Goal: Task Accomplishment & Management: Manage account settings

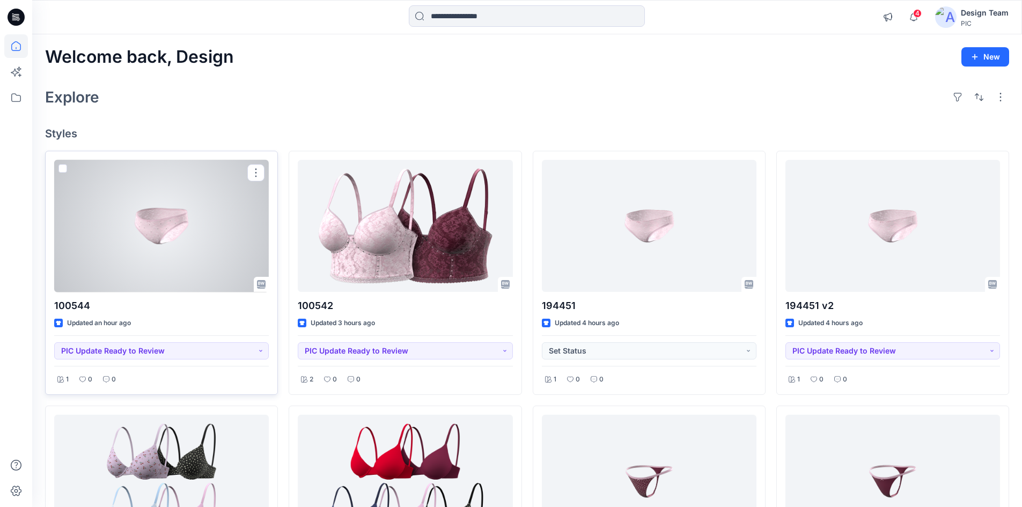
click at [140, 226] on div at bounding box center [161, 226] width 215 height 132
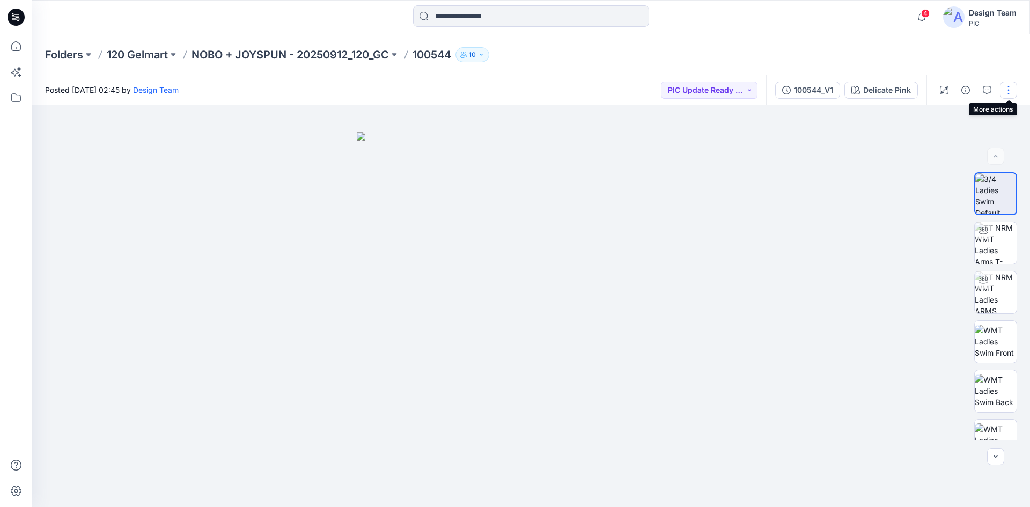
click at [1002, 92] on button "button" at bounding box center [1008, 90] width 17 height 17
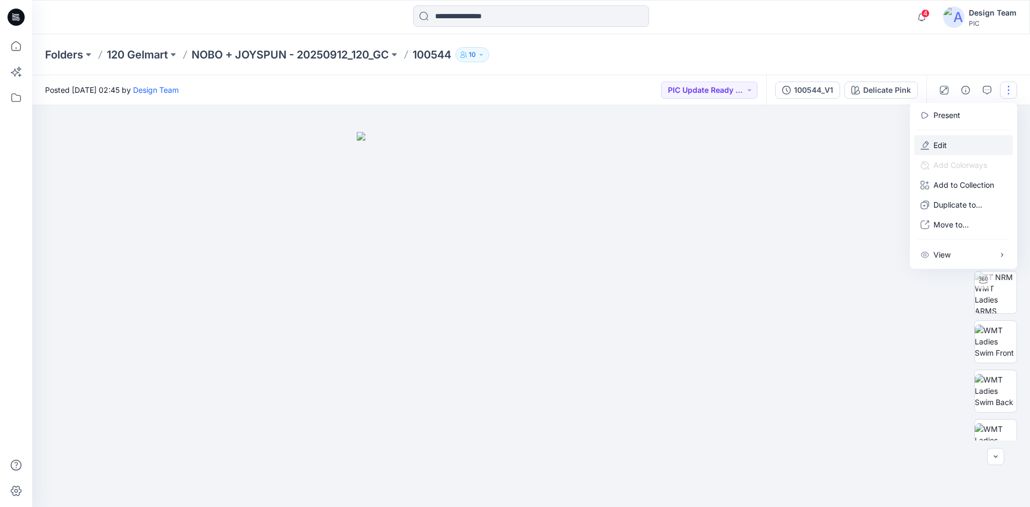
click at [930, 140] on button "Edit" at bounding box center [963, 145] width 99 height 20
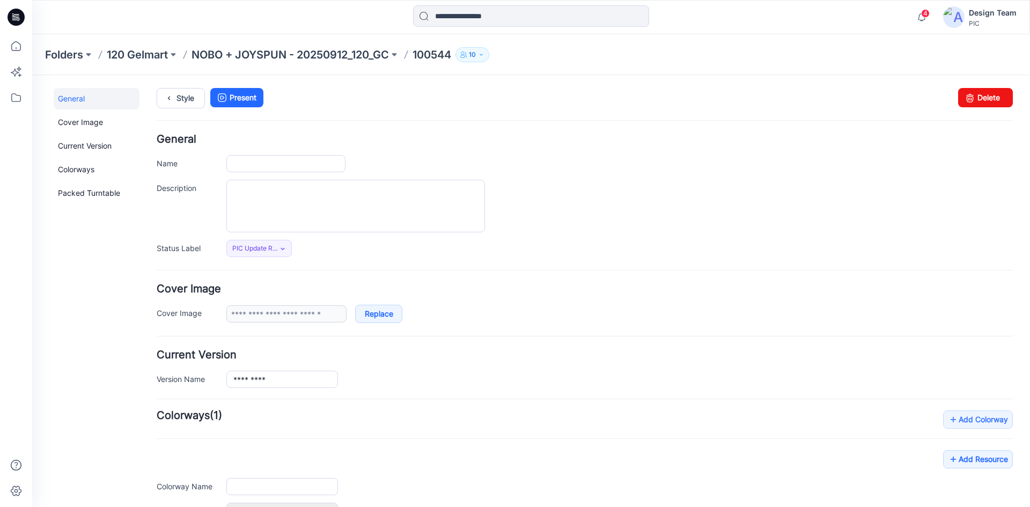
type input "******"
type input "**********"
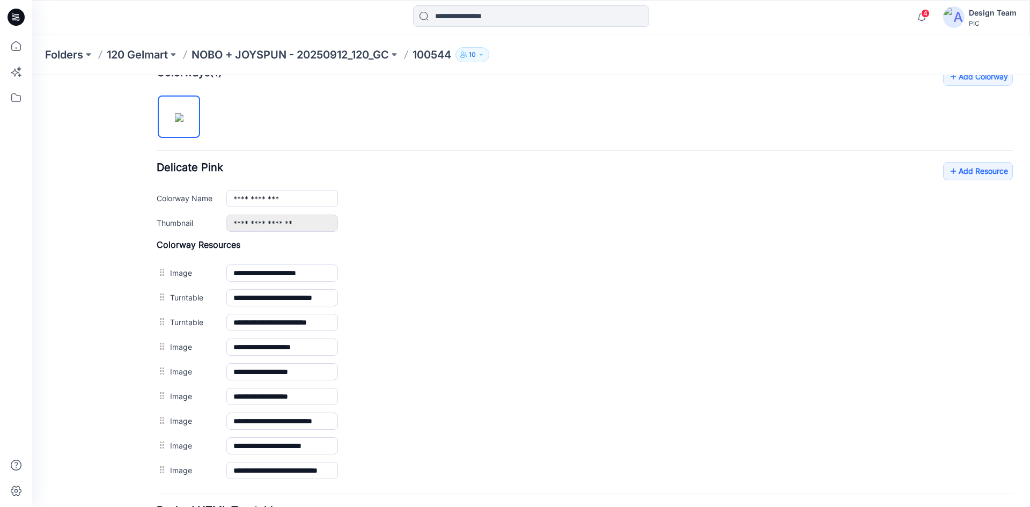
scroll to position [334, 0]
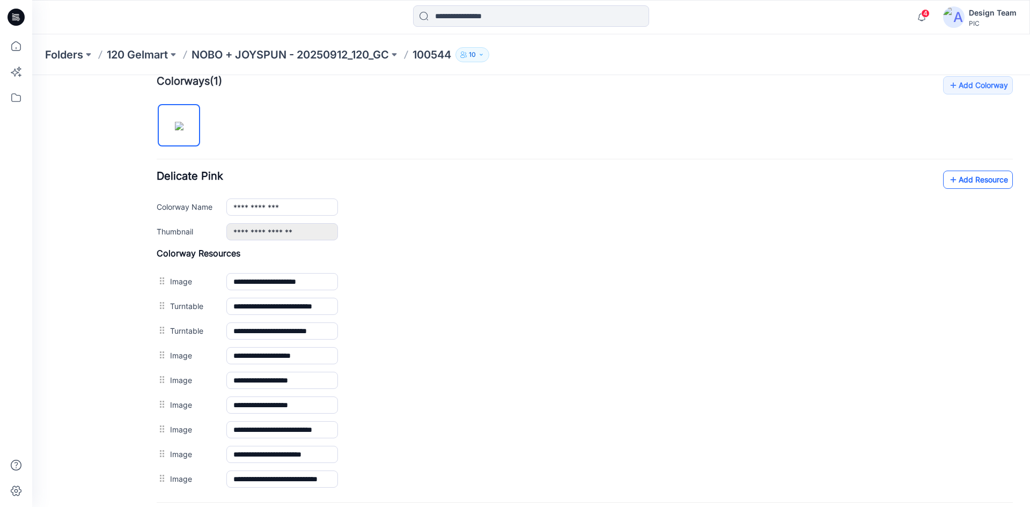
click at [963, 172] on link "Add Resource" at bounding box center [978, 180] width 70 height 18
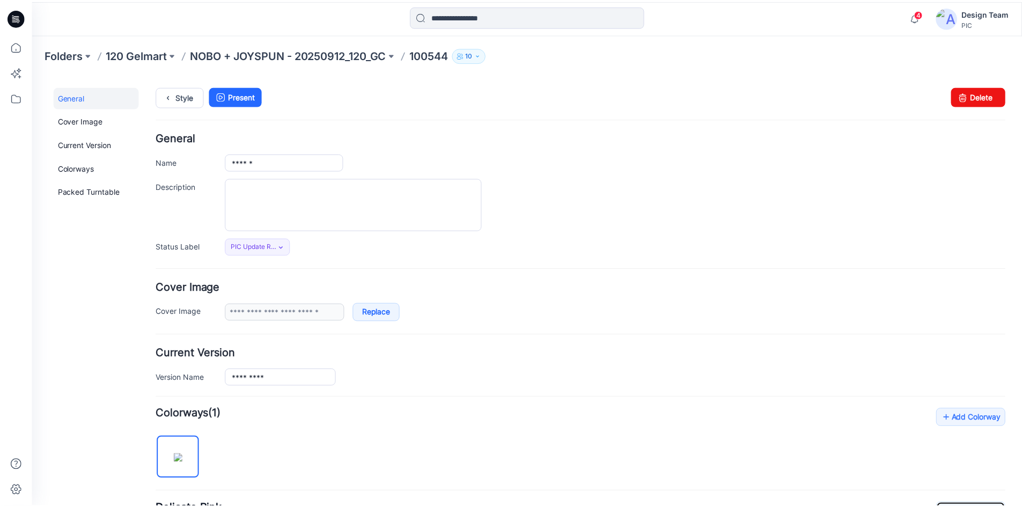
scroll to position [0, 0]
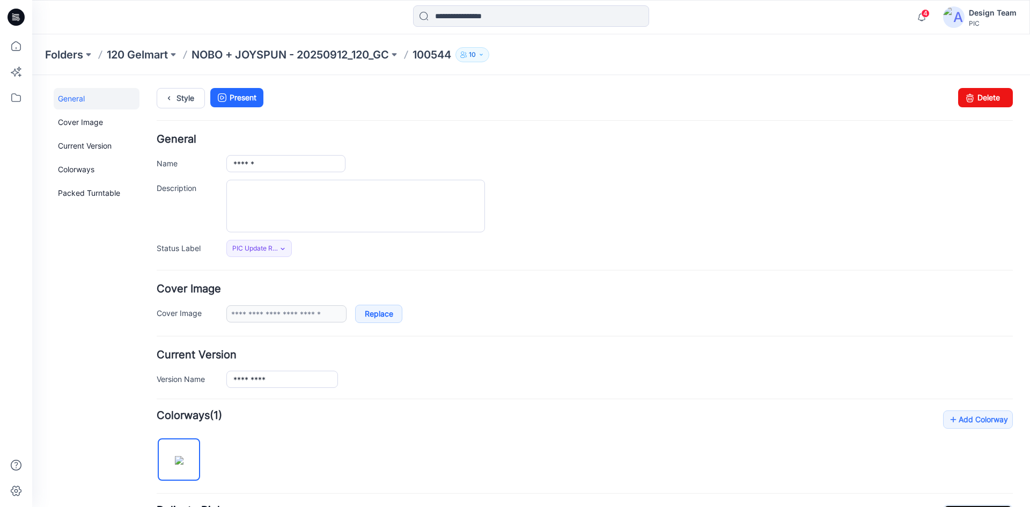
click at [20, 16] on icon at bounding box center [16, 17] width 17 height 17
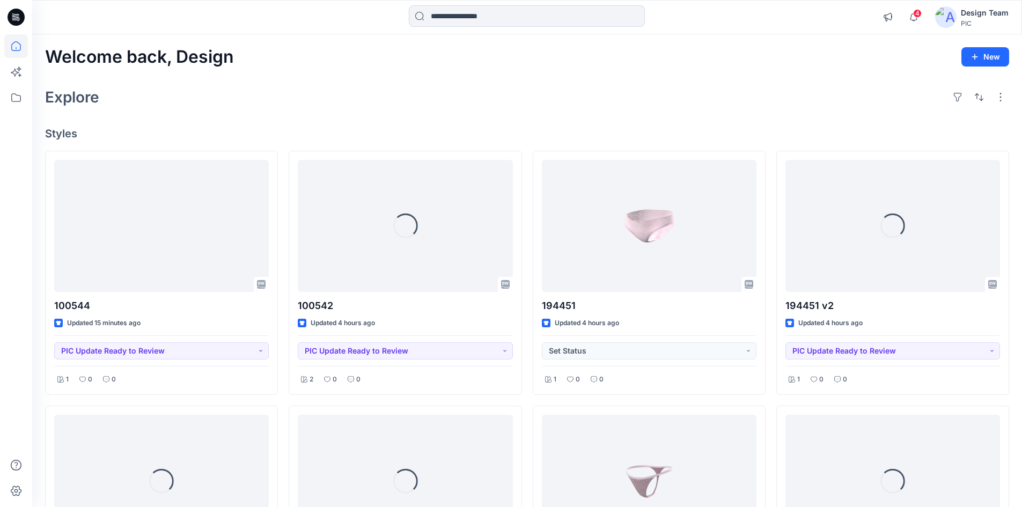
click at [284, 139] on h4 "Styles" at bounding box center [527, 133] width 964 height 13
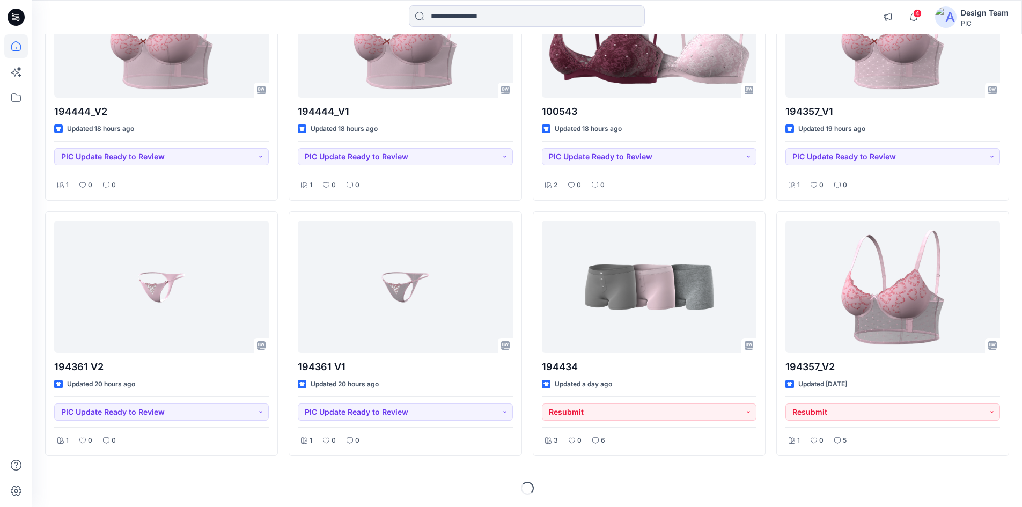
scroll to position [1215, 0]
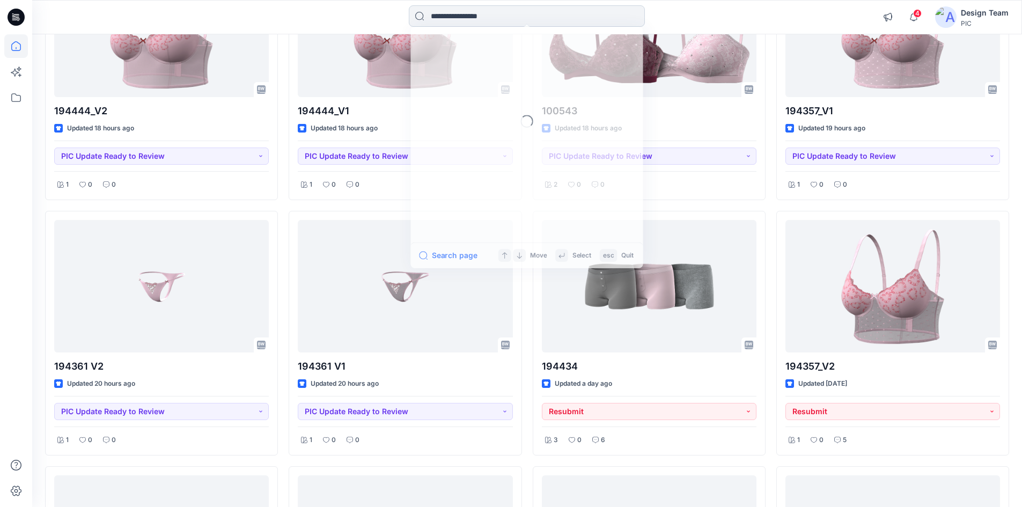
click at [459, 21] on input at bounding box center [527, 15] width 236 height 21
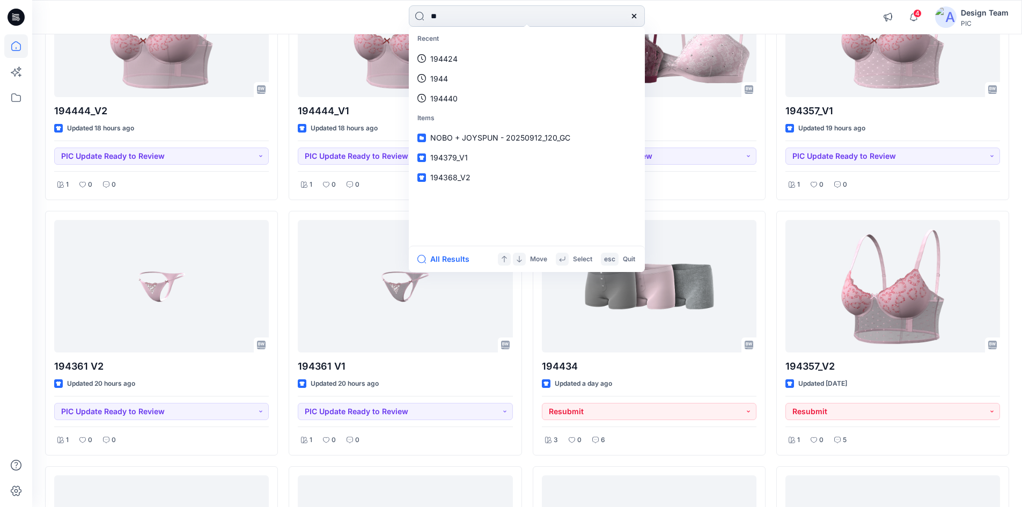
type input "***"
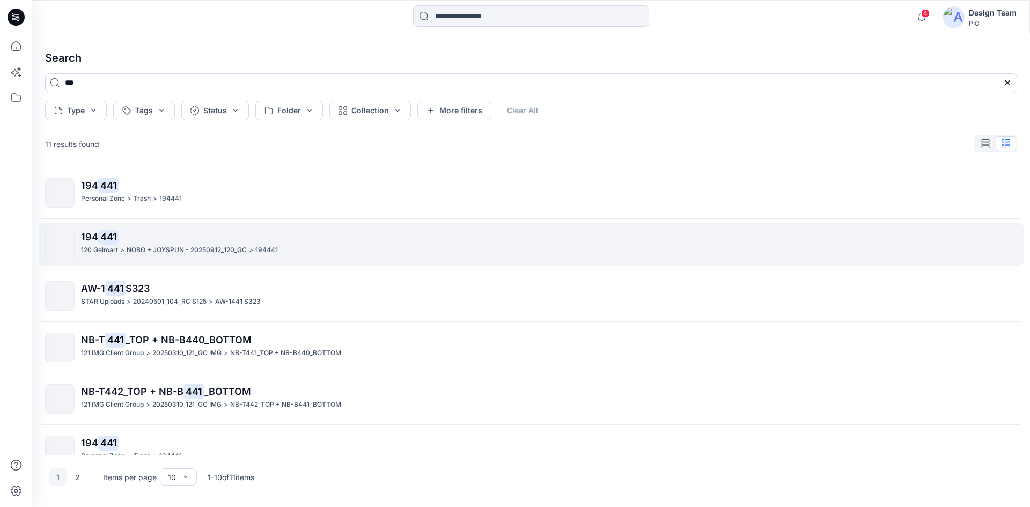
click at [308, 242] on p "194 441" at bounding box center [548, 237] width 935 height 15
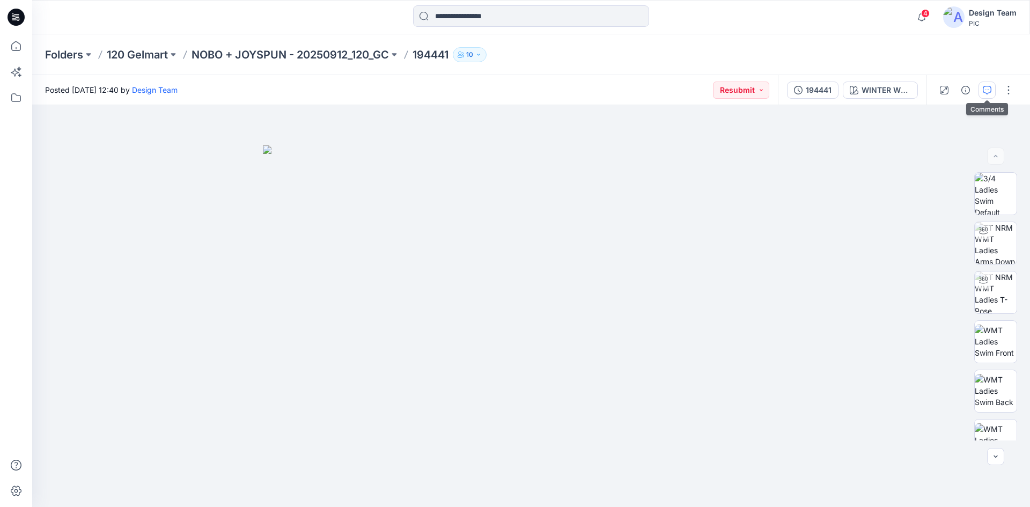
click at [981, 97] on button "button" at bounding box center [986, 90] width 17 height 17
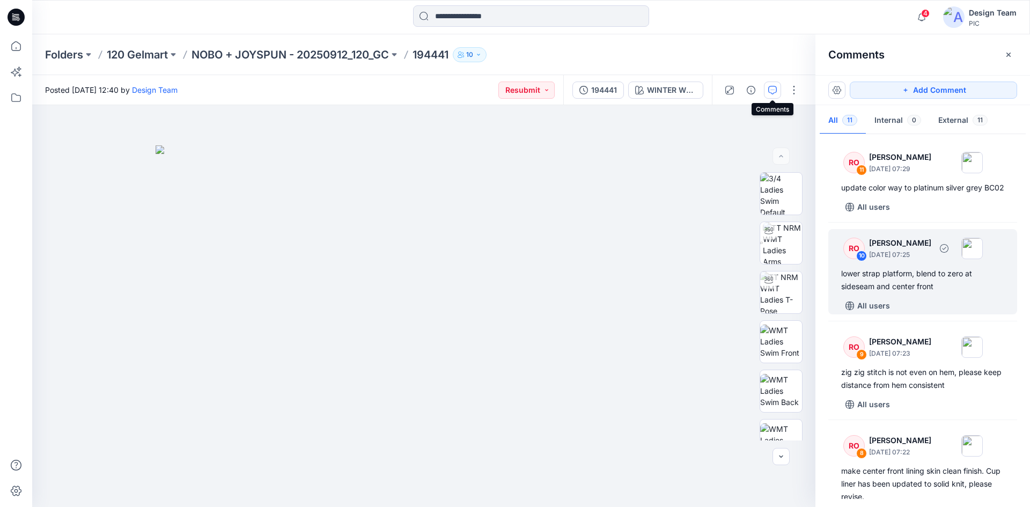
click at [860, 261] on div "10" at bounding box center [861, 255] width 11 height 11
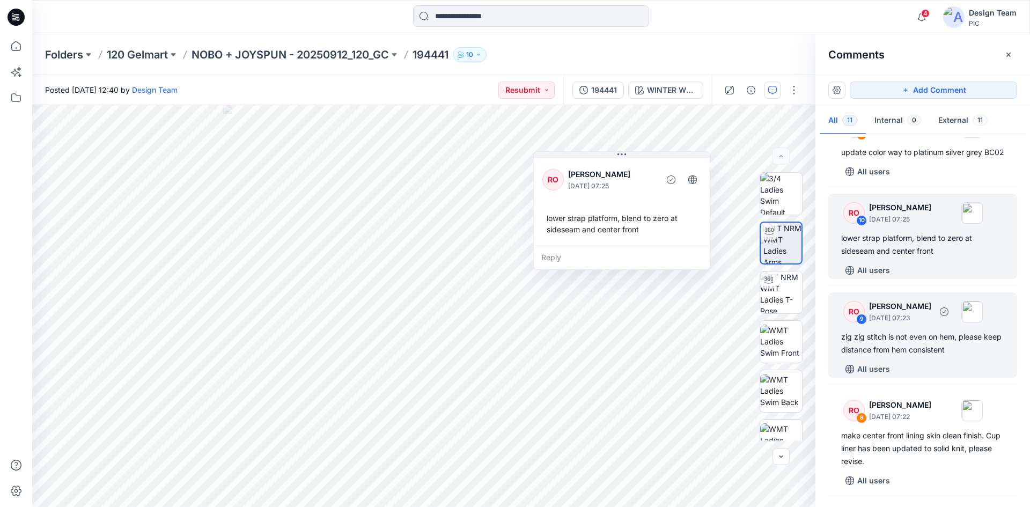
scroll to position [54, 0]
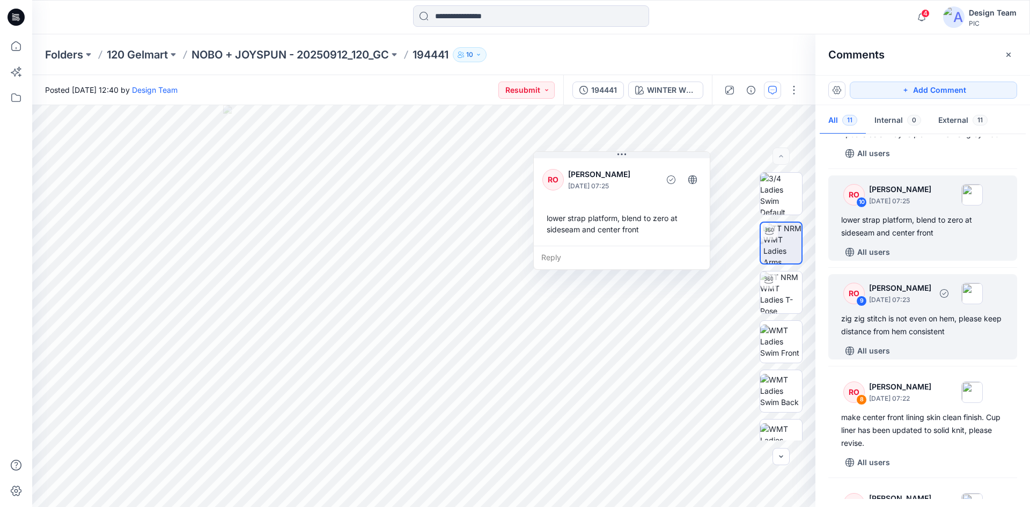
click at [903, 305] on p "[DATE] 07:23" at bounding box center [900, 299] width 62 height 11
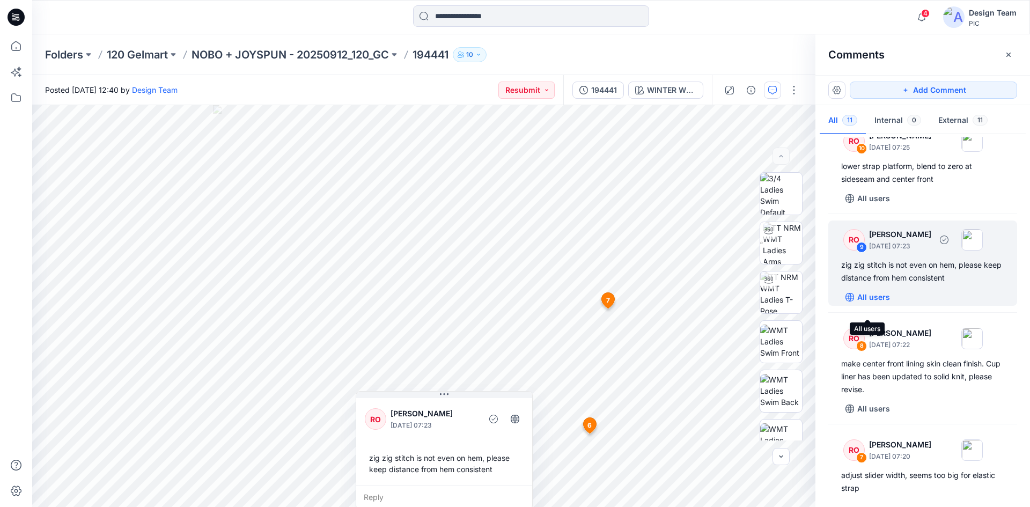
scroll to position [161, 0]
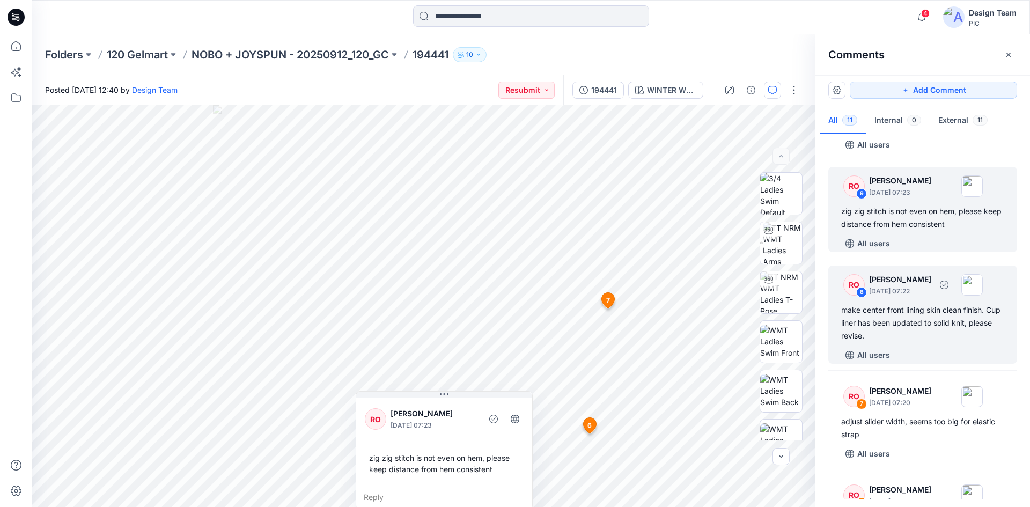
click at [877, 339] on div "make center front lining skin clean finish. Cup liner has been updated to solid…" at bounding box center [922, 323] width 163 height 39
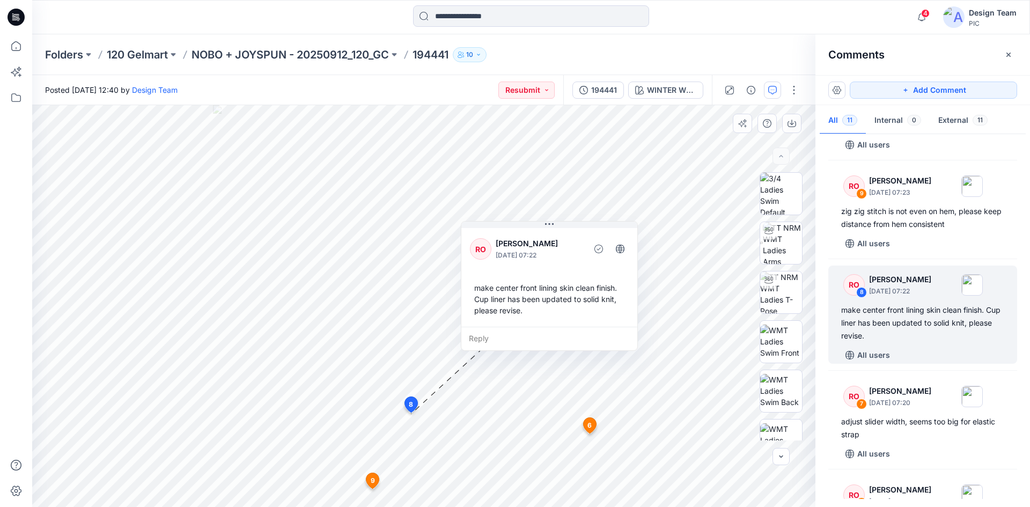
drag, startPoint x: 461, startPoint y: 323, endPoint x: 523, endPoint y: 228, distance: 114.2
click at [525, 229] on div "RO [PERSON_NAME] [DATE] 07:22 make center front lining skin clean finish. Cup l…" at bounding box center [549, 276] width 176 height 101
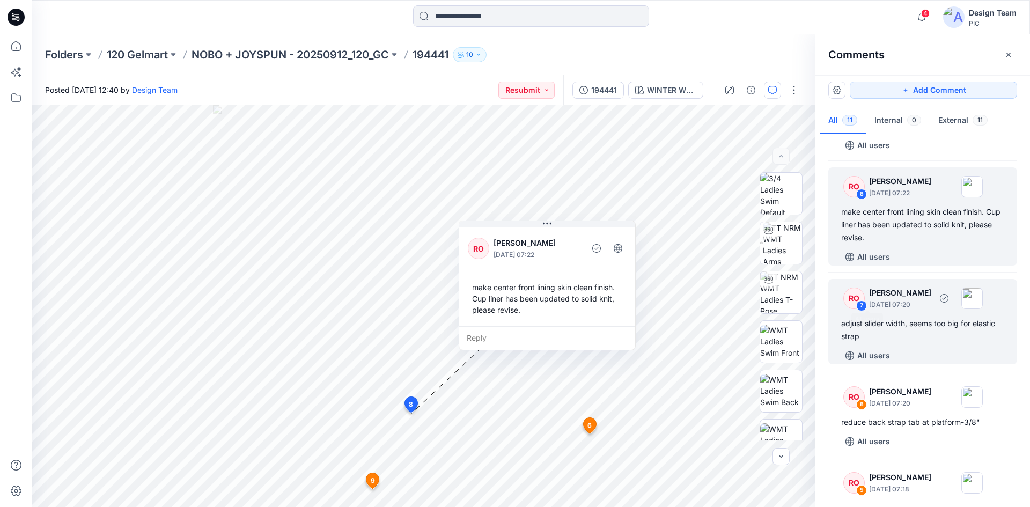
scroll to position [268, 0]
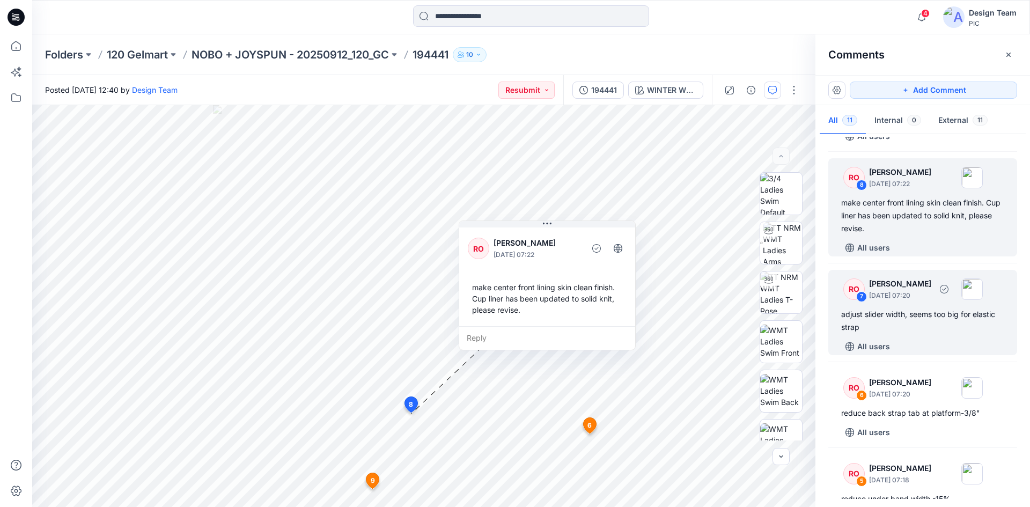
click at [893, 334] on div "adjust slider width, seems too big for elastic strap" at bounding box center [922, 321] width 163 height 26
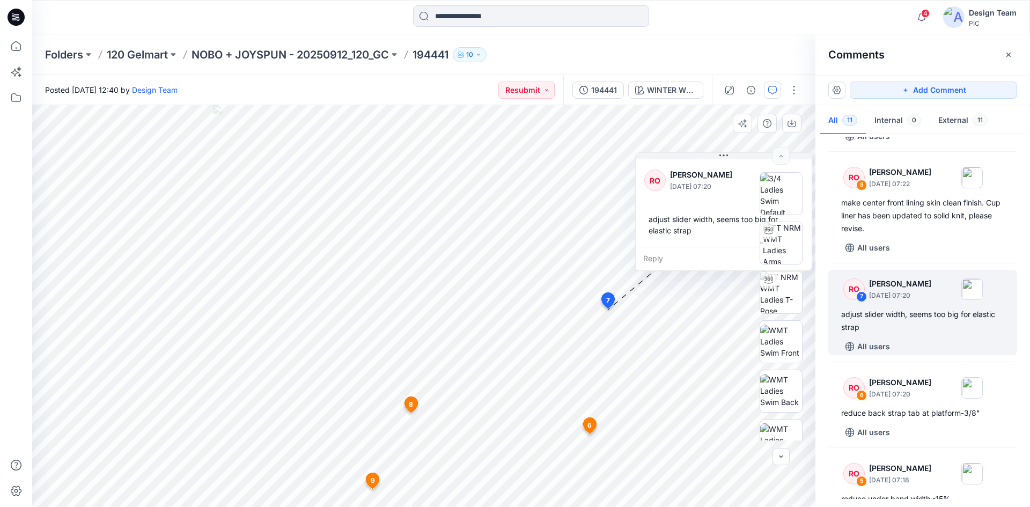
drag, startPoint x: 649, startPoint y: 336, endPoint x: 693, endPoint y: 175, distance: 167.3
click at [693, 175] on p "[PERSON_NAME]" at bounding box center [713, 174] width 87 height 13
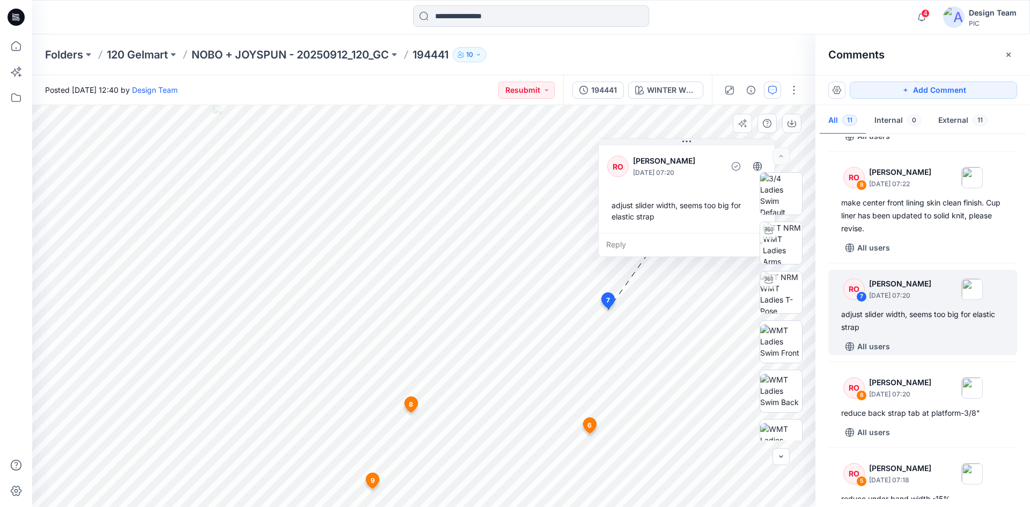
drag, startPoint x: 708, startPoint y: 196, endPoint x: 671, endPoint y: 182, distance: 39.5
click at [671, 182] on div "RO [PERSON_NAME] [DATE] 07:20 adjust slider width, seems too big for elastic st…" at bounding box center [686, 188] width 176 height 90
drag, startPoint x: 676, startPoint y: 208, endPoint x: 668, endPoint y: 204, distance: 8.9
click at [668, 204] on div "adjust slider width, seems too big for elastic strap" at bounding box center [678, 206] width 159 height 31
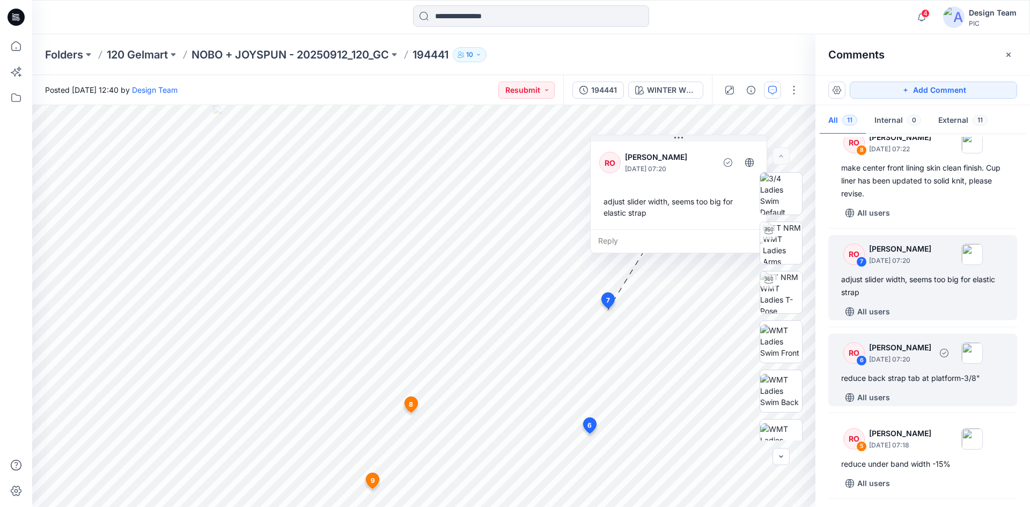
scroll to position [322, 0]
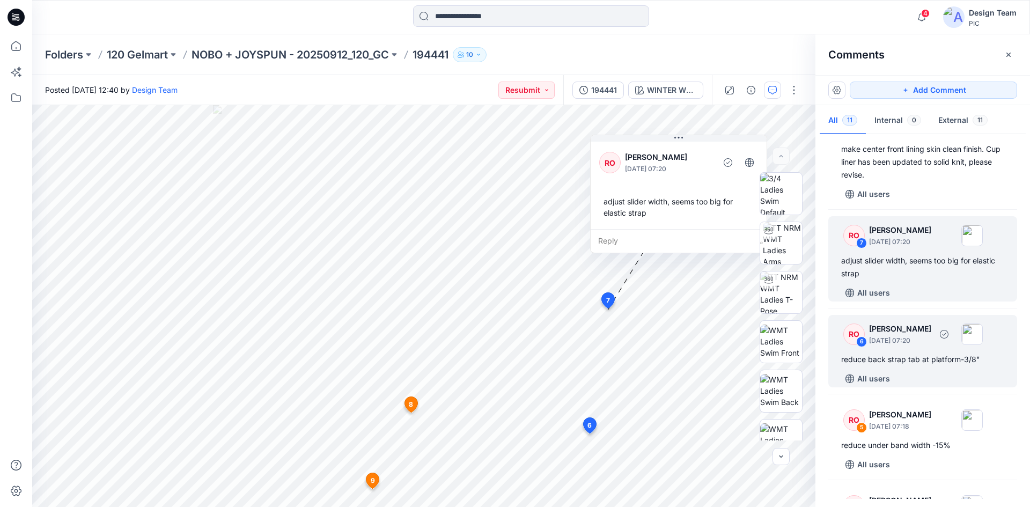
click at [914, 362] on div "RO 6 [PERSON_NAME] [DATE] 07:20 reduce back strap tab at platform-3/8" All users" at bounding box center [922, 351] width 189 height 72
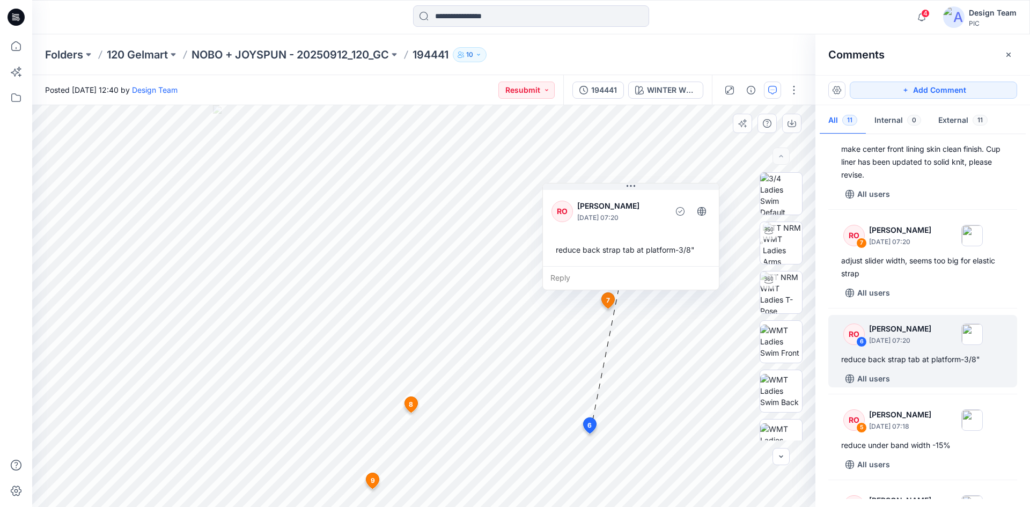
drag, startPoint x: 494, startPoint y: 334, endPoint x: 646, endPoint y: 199, distance: 202.5
click at [646, 199] on p "[PERSON_NAME]" at bounding box center [620, 205] width 87 height 13
drag, startPoint x: 668, startPoint y: 261, endPoint x: 676, endPoint y: 255, distance: 9.9
click at [676, 255] on div "RO [PERSON_NAME] [DATE] 07:20 reduce back strap tab at platform-3/8"" at bounding box center [638, 220] width 176 height 78
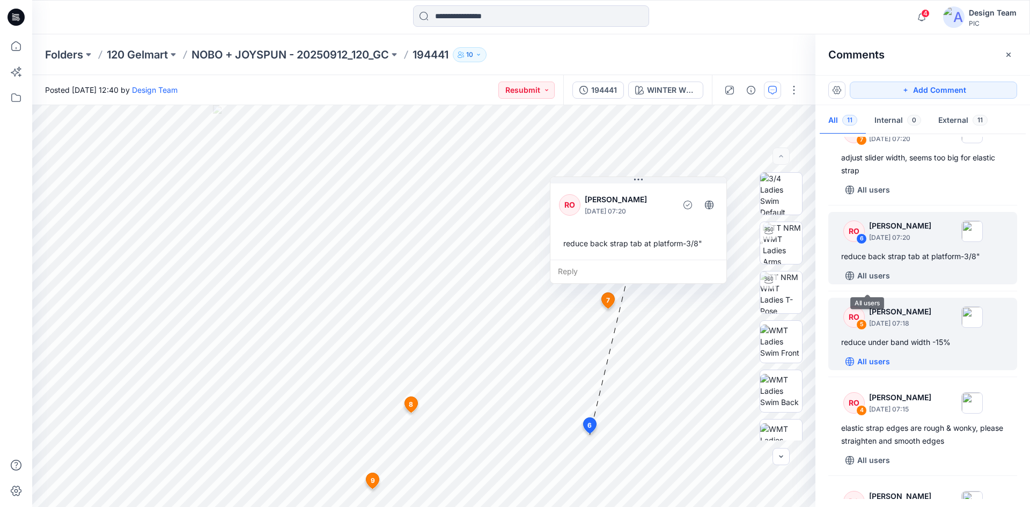
scroll to position [429, 0]
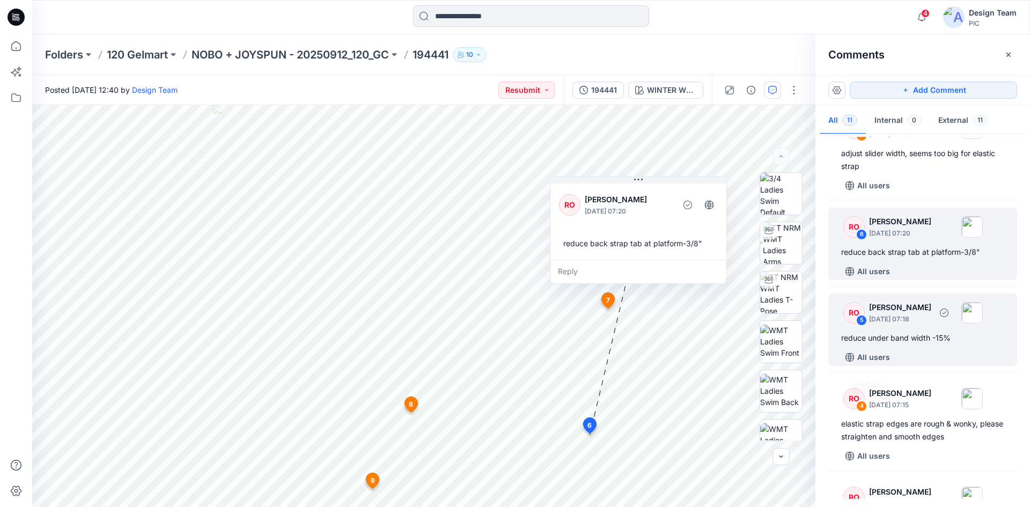
click at [881, 344] on div "reduce under band width -15%" at bounding box center [922, 337] width 163 height 13
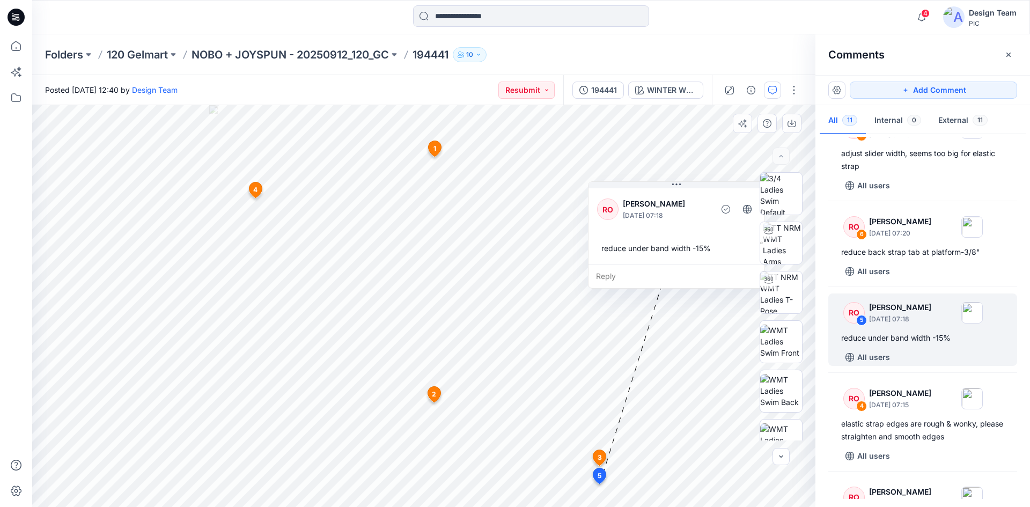
drag, startPoint x: 611, startPoint y: 428, endPoint x: 617, endPoint y: 224, distance: 204.9
click at [617, 224] on div "RO [PERSON_NAME] [DATE] 07:18" at bounding box center [676, 209] width 159 height 29
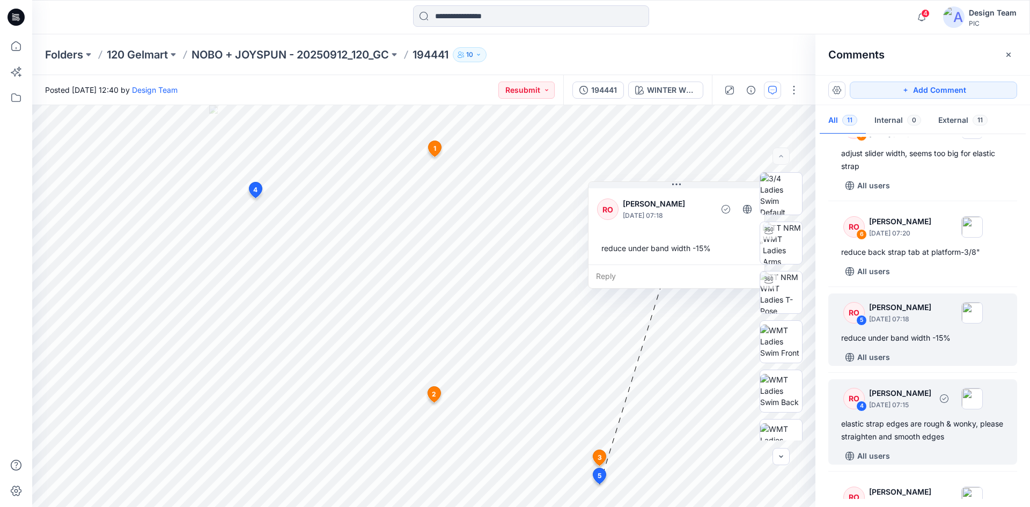
click at [906, 400] on p "[PERSON_NAME]" at bounding box center [900, 393] width 62 height 13
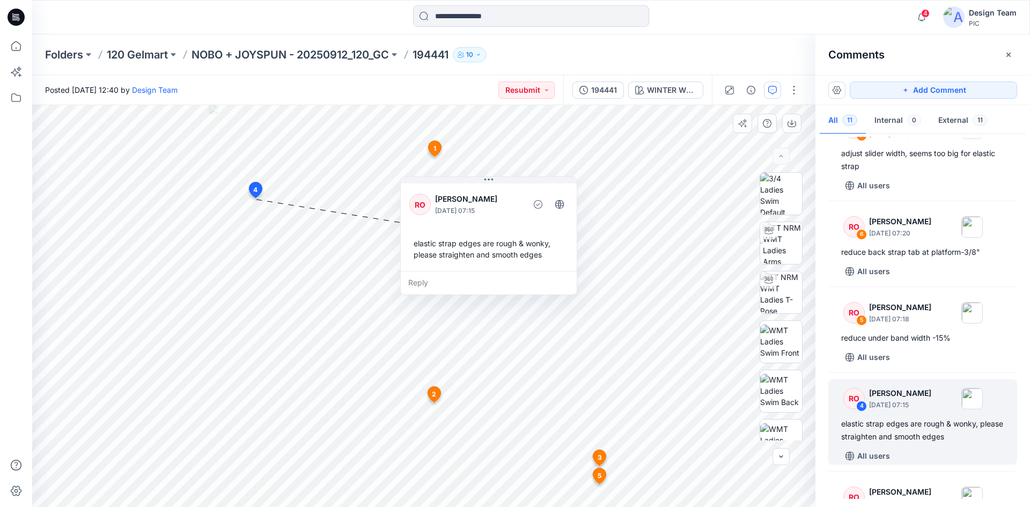
drag, startPoint x: 345, startPoint y: 244, endPoint x: 507, endPoint y: 217, distance: 163.6
click at [507, 217] on div "RO [PERSON_NAME] [DATE] 07:15" at bounding box center [488, 204] width 159 height 29
drag, startPoint x: 549, startPoint y: 245, endPoint x: 535, endPoint y: 245, distance: 13.9
click at [535, 245] on div "elastic strap edges are rough & wonky, please straighten and smooth edges" at bounding box center [474, 248] width 159 height 31
drag, startPoint x: 501, startPoint y: 245, endPoint x: 515, endPoint y: 245, distance: 13.9
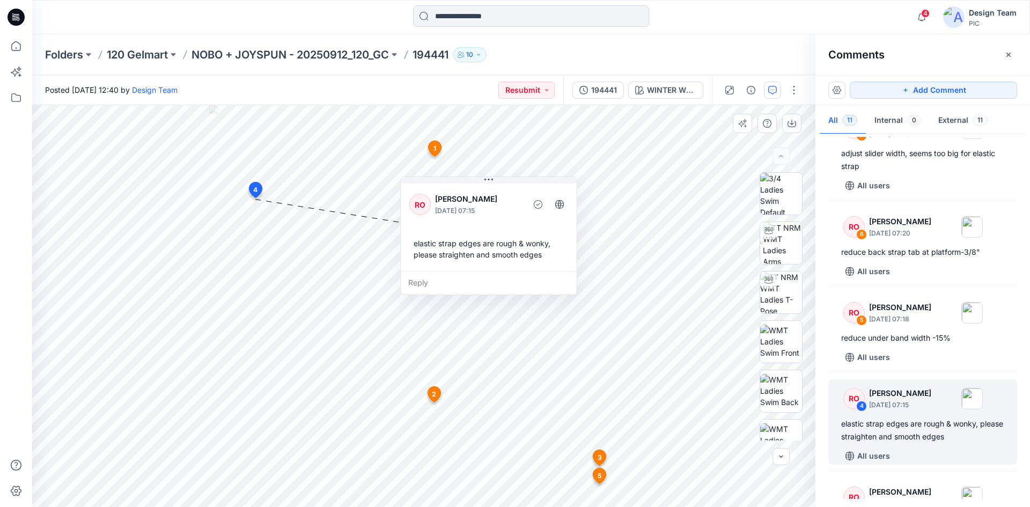
click at [515, 245] on div "elastic strap edges are rough & wonky, please straighten and smooth edges" at bounding box center [488, 248] width 159 height 31
click at [522, 255] on div "elastic strap edges are rough & wonky, please straighten and smooth edges" at bounding box center [488, 248] width 159 height 31
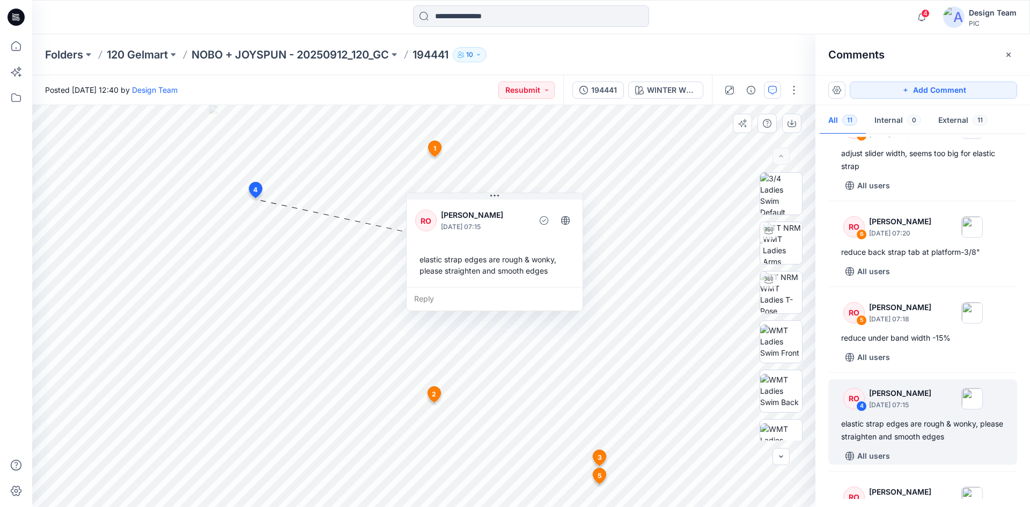
drag, startPoint x: 526, startPoint y: 270, endPoint x: 515, endPoint y: 264, distance: 12.0
click at [529, 282] on div "RO [PERSON_NAME] [DATE] 07:15 elastic strap edges are rough & wonky, please str…" at bounding box center [494, 242] width 176 height 90
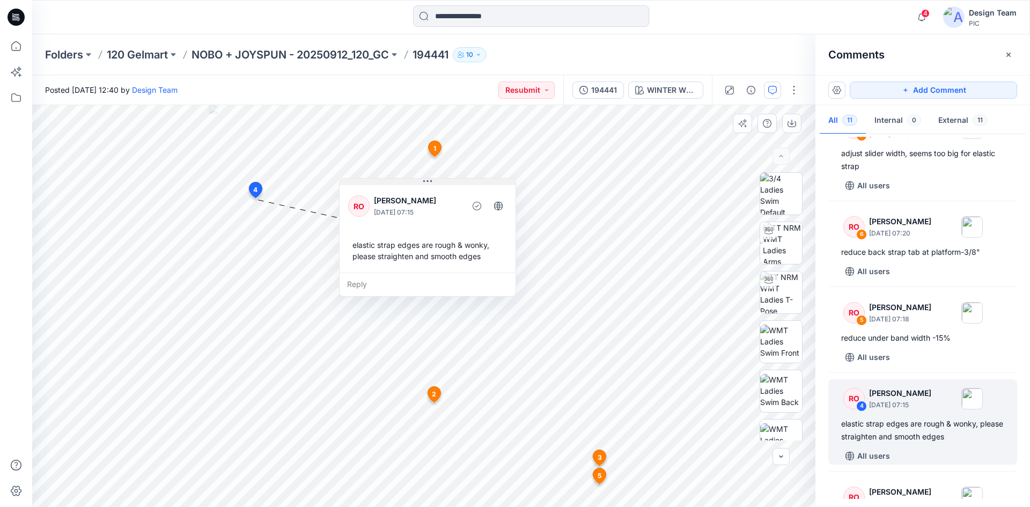
drag, startPoint x: 467, startPoint y: 197, endPoint x: 400, endPoint y: 182, distance: 69.2
click at [400, 182] on button at bounding box center [427, 182] width 176 height 6
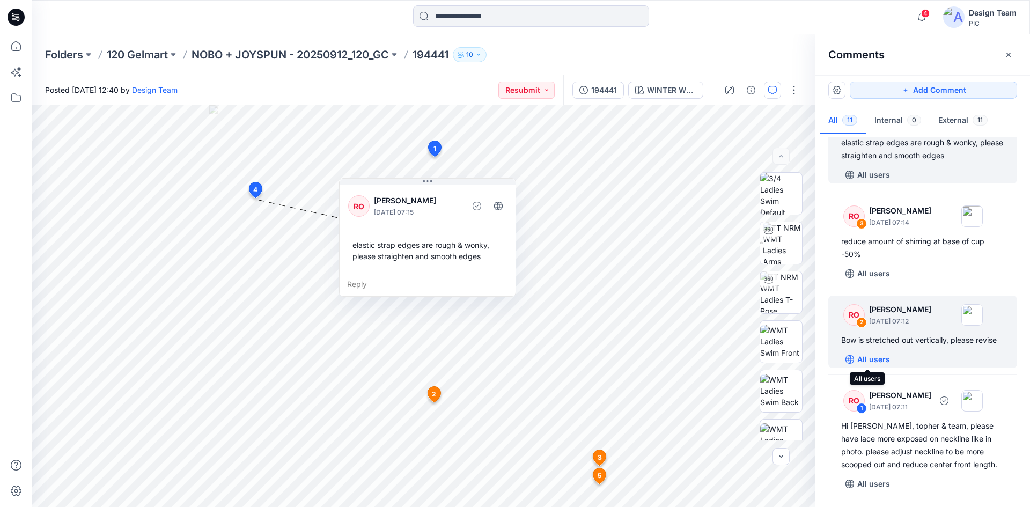
scroll to position [723, 0]
click at [889, 350] on div "RO 2 [PERSON_NAME] [DATE] 07:12 Bow is stretched out vertically, please revise …" at bounding box center [922, 331] width 189 height 72
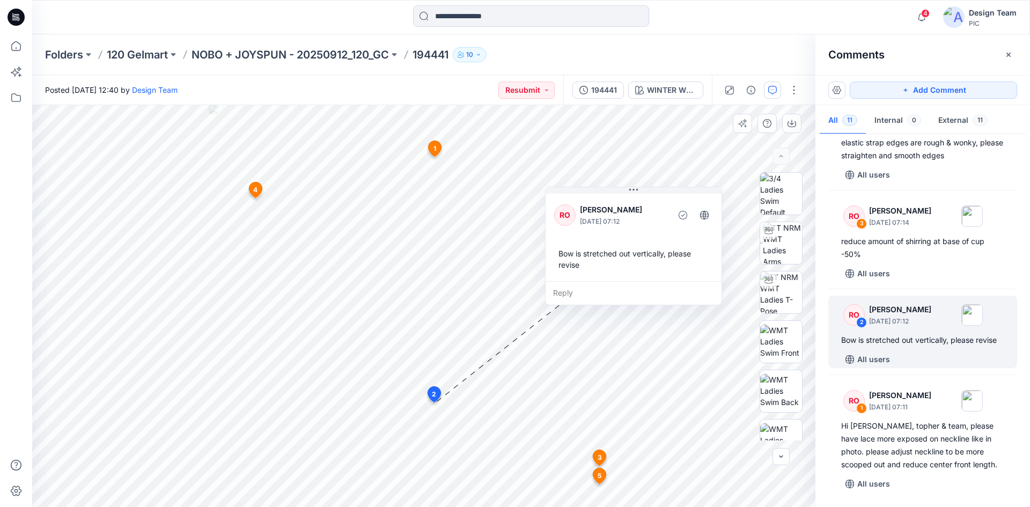
drag, startPoint x: 490, startPoint y: 335, endPoint x: 616, endPoint y: 217, distance: 171.9
click at [616, 217] on p "[DATE] 07:12" at bounding box center [623, 221] width 87 height 11
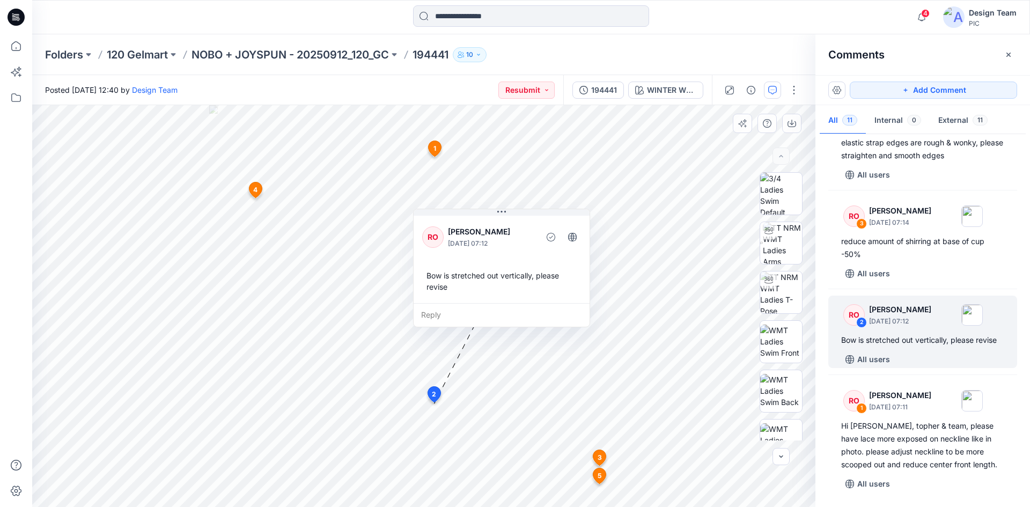
drag, startPoint x: 616, startPoint y: 217, endPoint x: 479, endPoint y: 236, distance: 137.5
click at [480, 238] on p "[DATE] 07:12" at bounding box center [491, 243] width 87 height 11
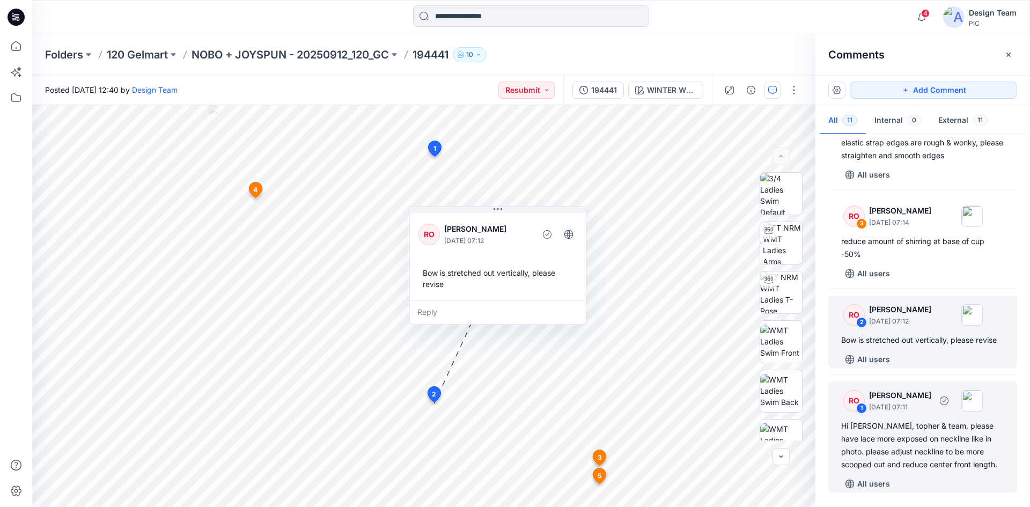
click at [890, 392] on p "[PERSON_NAME]" at bounding box center [900, 395] width 62 height 13
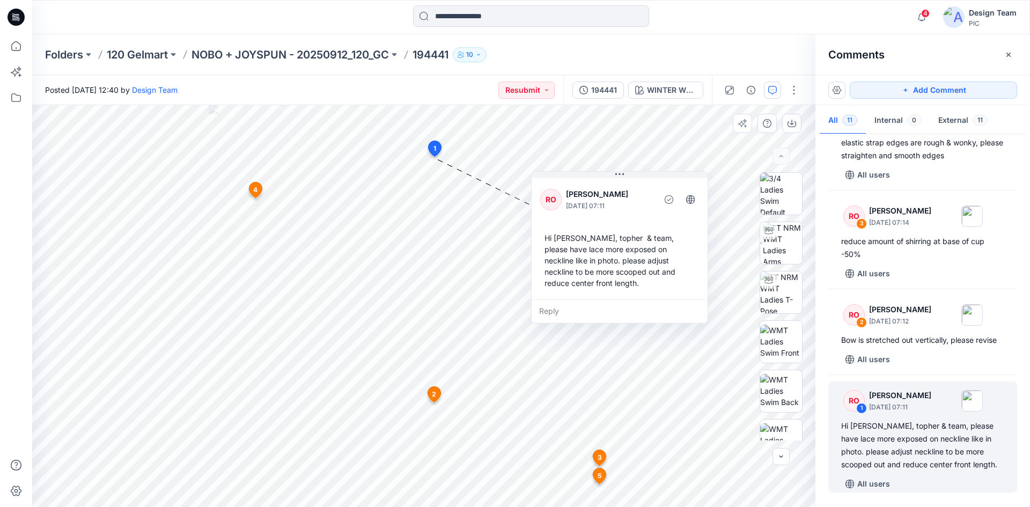
drag, startPoint x: 502, startPoint y: 191, endPoint x: 615, endPoint y: 201, distance: 113.5
click at [615, 201] on p "[DATE] 07:11" at bounding box center [609, 206] width 87 height 11
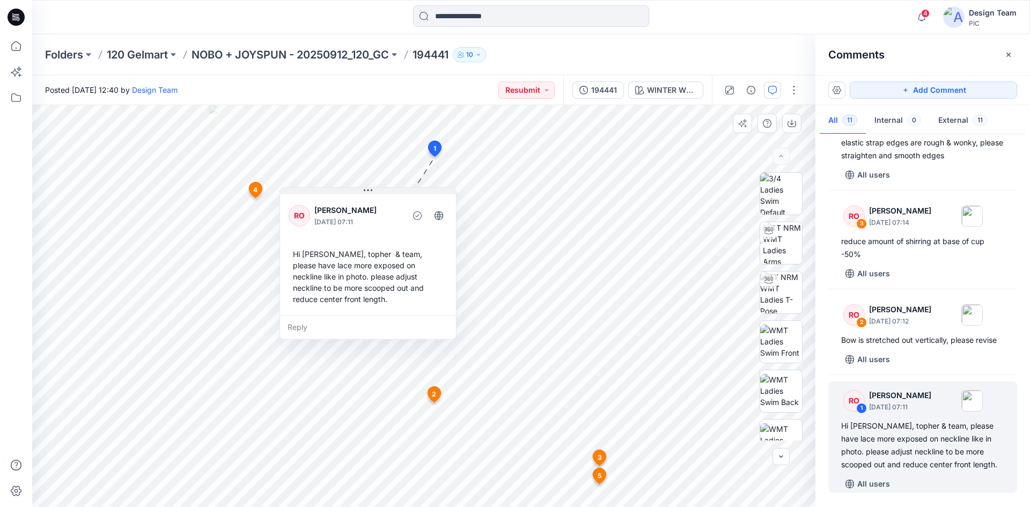
drag, startPoint x: 597, startPoint y: 176, endPoint x: 373, endPoint y: 220, distance: 228.0
click at [373, 194] on button at bounding box center [368, 191] width 176 height 6
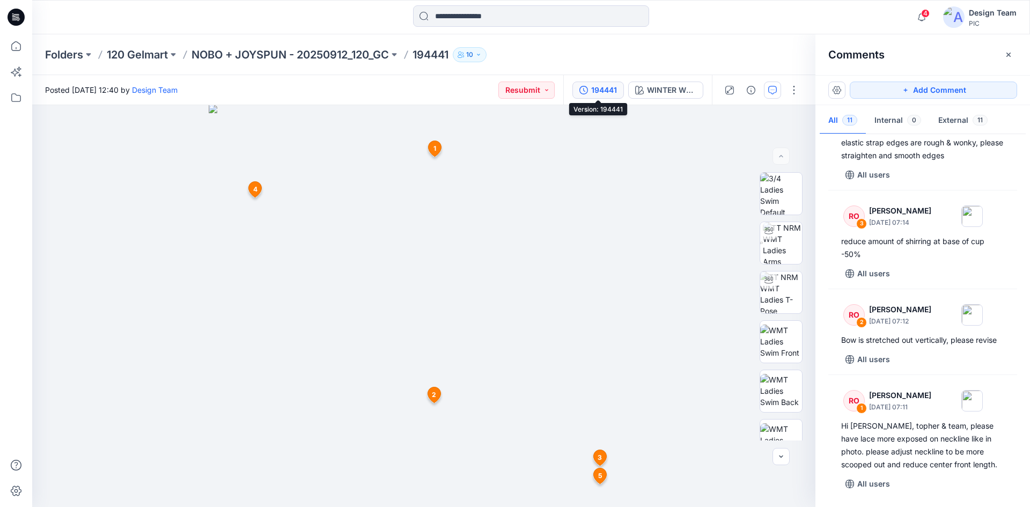
click at [609, 93] on div "194441" at bounding box center [604, 90] width 26 height 12
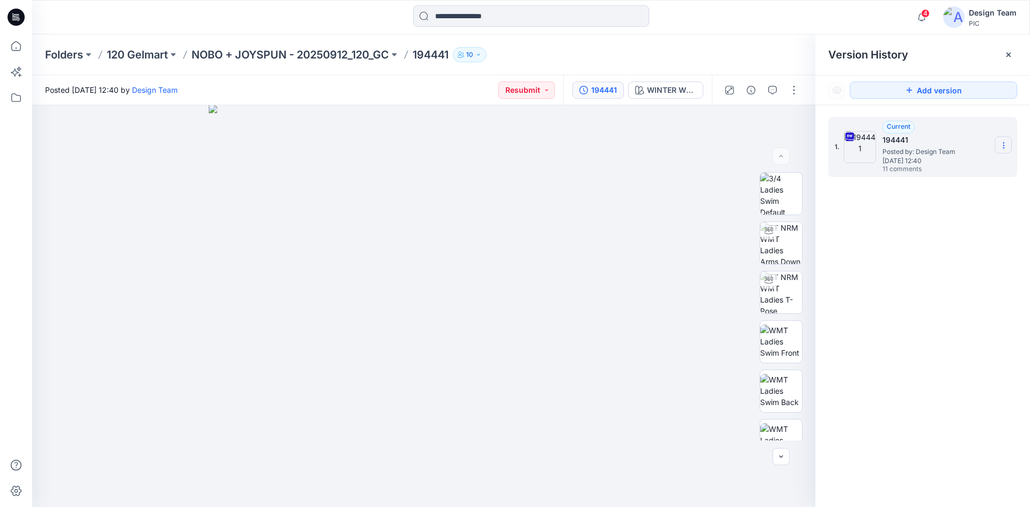
click at [999, 144] on icon at bounding box center [1003, 145] width 9 height 9
click at [981, 162] on span "Download Source BW File" at bounding box center [949, 166] width 90 height 13
click at [769, 95] on button "button" at bounding box center [772, 90] width 17 height 17
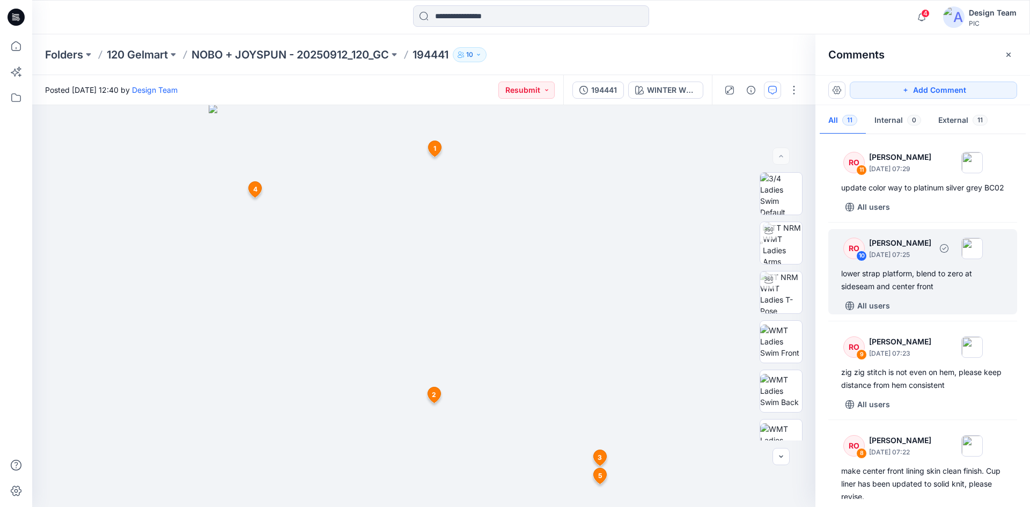
click at [890, 286] on div "lower strap platform, blend to zero at sideseam and center front" at bounding box center [922, 280] width 163 height 26
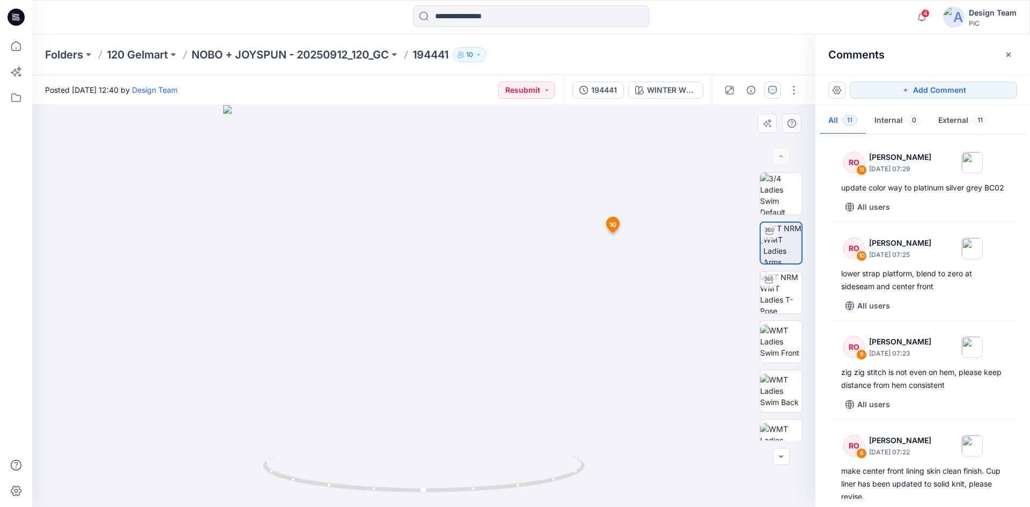
click at [613, 227] on span "10" at bounding box center [612, 225] width 7 height 10
click at [666, 205] on icon at bounding box center [661, 206] width 13 height 16
